Goal: Task Accomplishment & Management: Complete application form

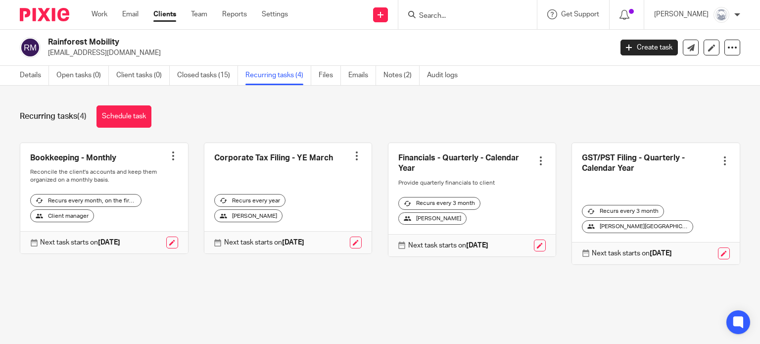
click at [162, 17] on link "Clients" at bounding box center [164, 14] width 23 height 10
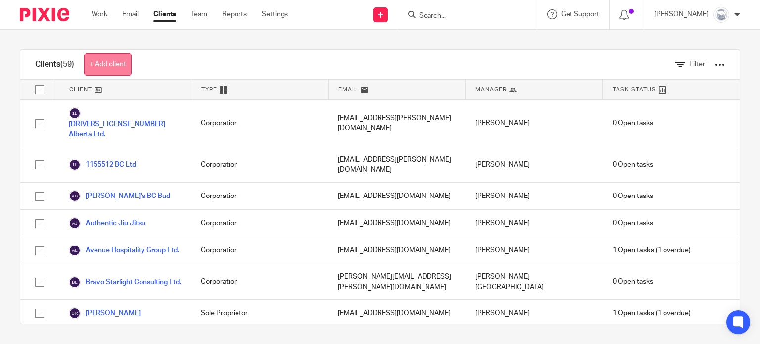
click at [114, 64] on link "+ Add client" at bounding box center [107, 64] width 47 height 22
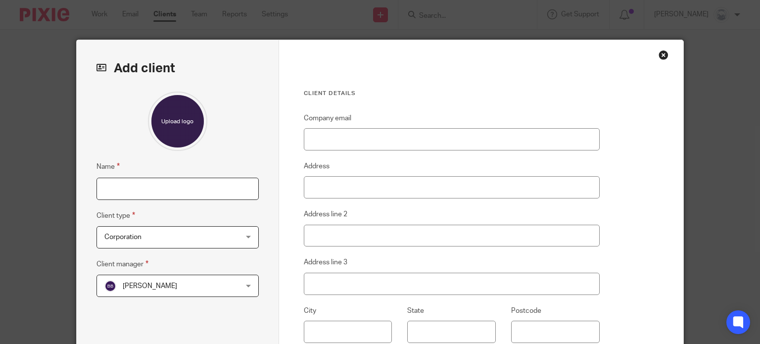
click at [174, 188] on input "Name" at bounding box center [177, 189] width 162 height 22
type input "All The Above"
click at [150, 287] on span "[PERSON_NAME]" at bounding box center [150, 285] width 54 height 7
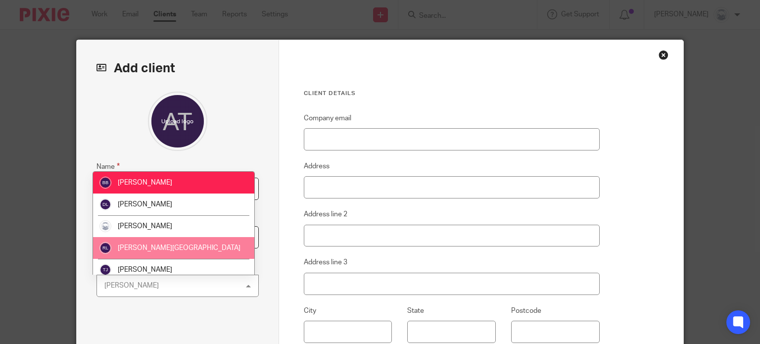
click at [138, 255] on li "[PERSON_NAME][GEOGRAPHIC_DATA]" at bounding box center [173, 248] width 161 height 22
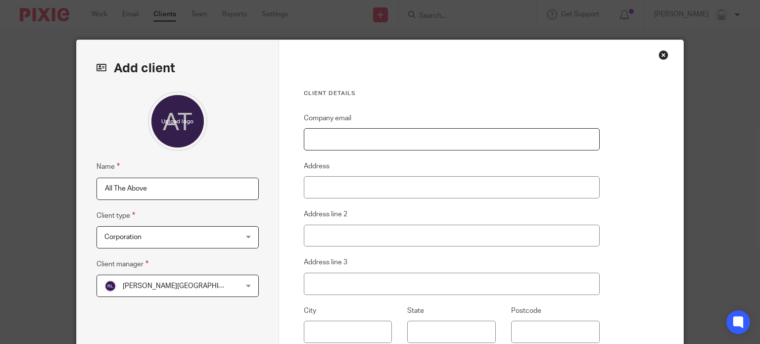
click at [363, 143] on input "Company email" at bounding box center [452, 139] width 296 height 22
type input "[PERSON_NAME][EMAIL_ADDRESS][DOMAIN_NAME]"
click at [332, 183] on input "Address" at bounding box center [452, 187] width 296 height 22
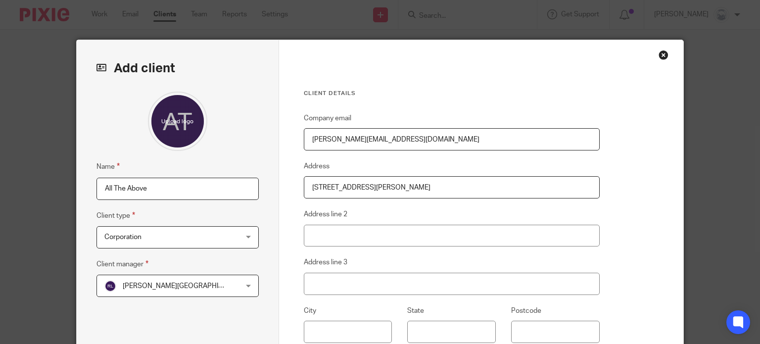
type input "[STREET_ADDRESS][PERSON_NAME]"
type input "Nanaimo"
type input "BC"
type input "V9X1G3"
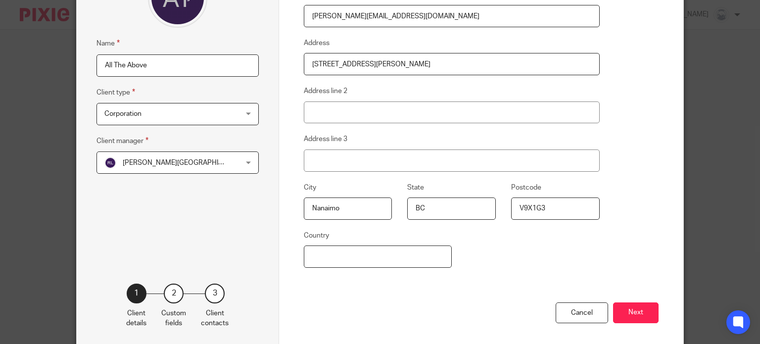
scroll to position [166, 0]
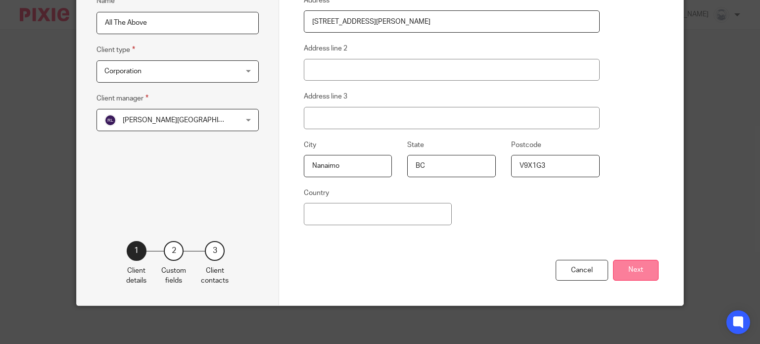
click at [632, 272] on button "Next" at bounding box center [636, 270] width 46 height 21
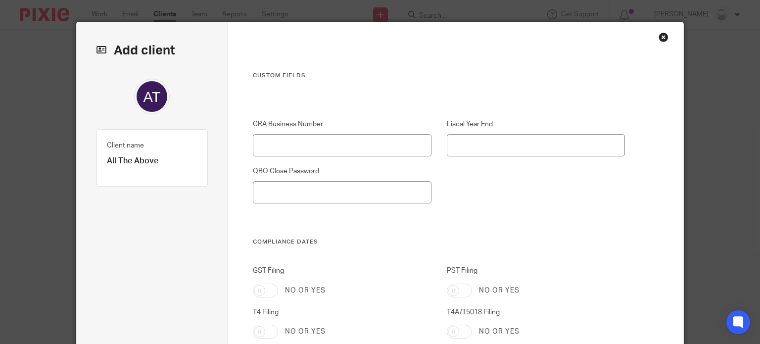
scroll to position [18, 0]
click at [330, 144] on input "CRA Business Number" at bounding box center [342, 145] width 178 height 22
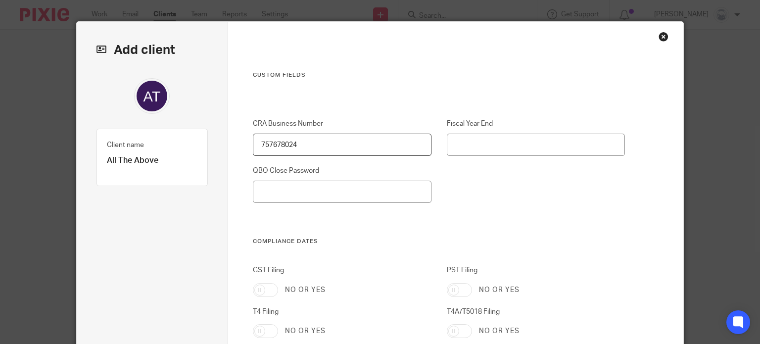
type input "757678024"
click at [486, 143] on input "Fiscal Year End" at bounding box center [536, 145] width 178 height 22
type input "July"
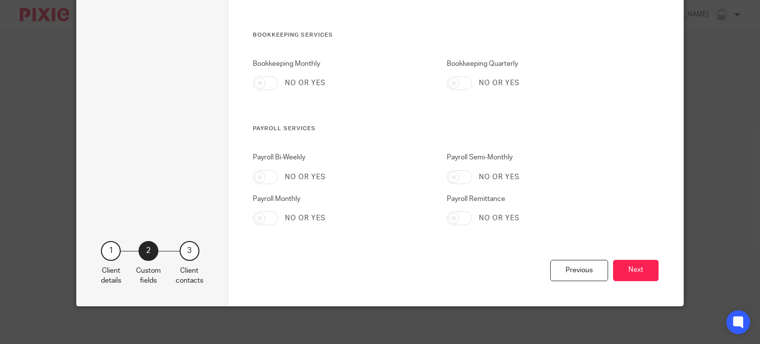
scroll to position [537, 0]
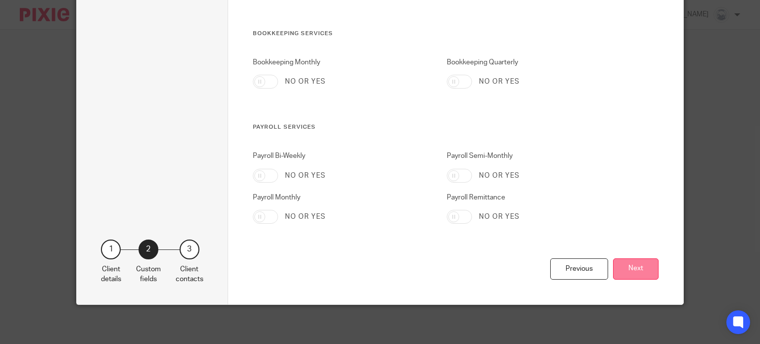
type input "SenorPaco"
click at [629, 271] on button "Next" at bounding box center [636, 268] width 46 height 21
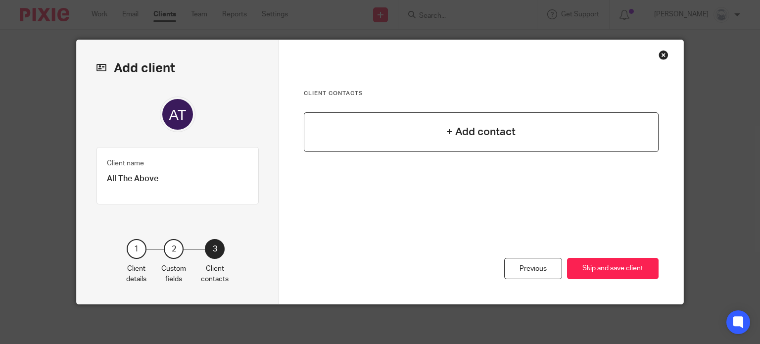
click at [456, 133] on h4 "+ Add contact" at bounding box center [480, 131] width 69 height 15
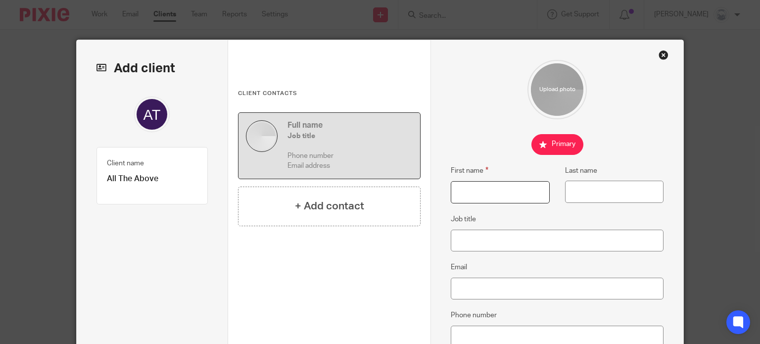
click at [487, 193] on input "First name" at bounding box center [500, 192] width 98 height 22
type input "[PERSON_NAME]"
type input "Mangles"
type input "Directoe"
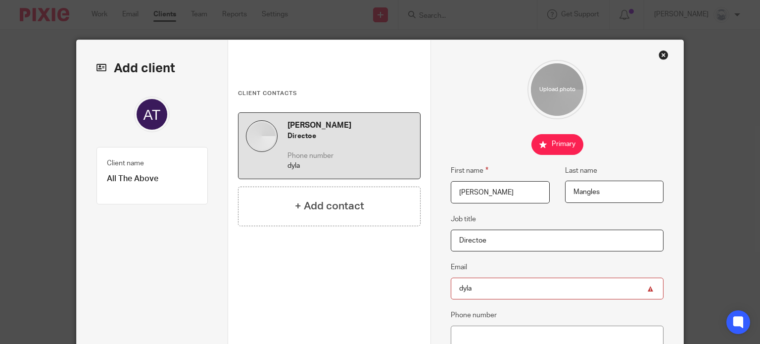
type input "dyla"
click at [492, 248] on input "Directoe" at bounding box center [557, 241] width 213 height 22
type input "Director"
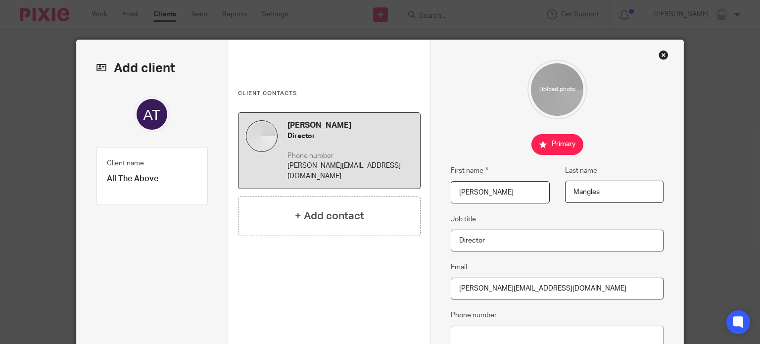
type input "[PERSON_NAME][EMAIL_ADDRESS][DOMAIN_NAME]"
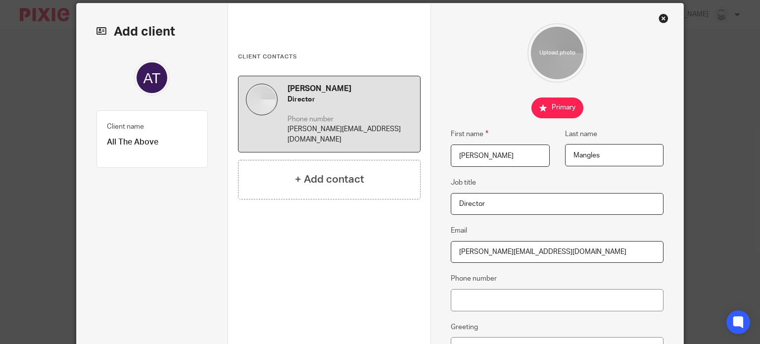
scroll to position [52, 0]
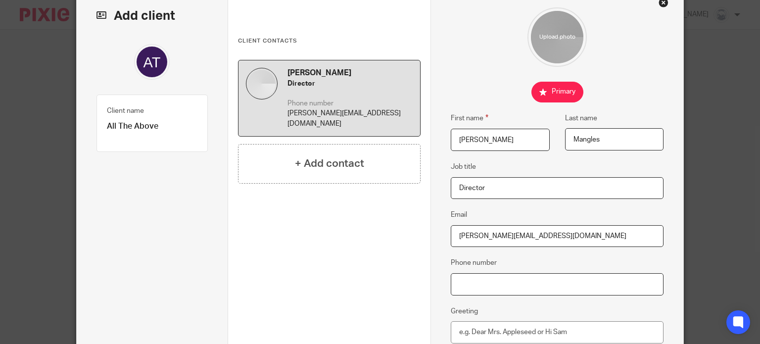
click at [480, 281] on input "Phone number" at bounding box center [557, 284] width 213 height 22
type input "250.713.0198"
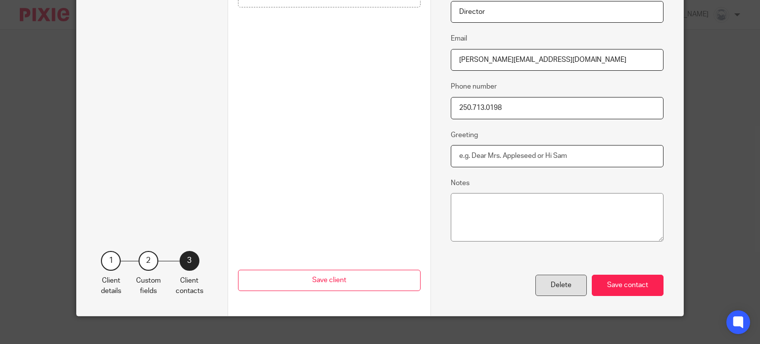
scroll to position [239, 0]
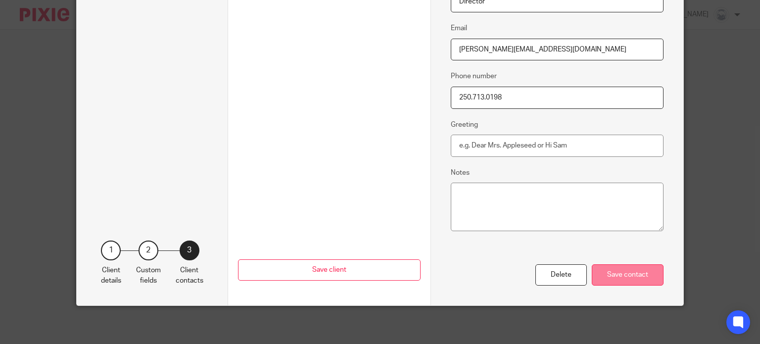
click at [615, 273] on div "Save contact" at bounding box center [628, 274] width 72 height 21
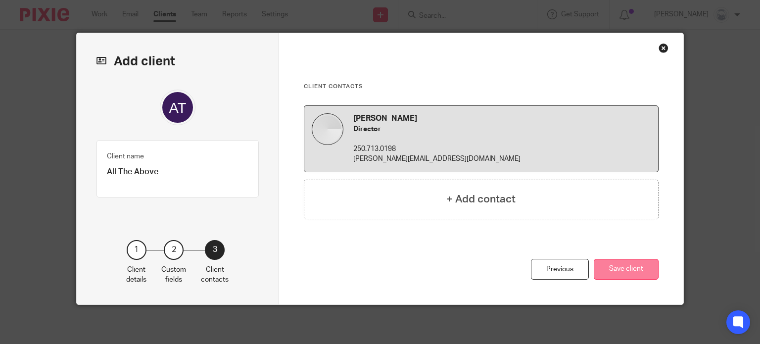
click at [617, 267] on button "Save client" at bounding box center [626, 269] width 65 height 21
